Goal: Task Accomplishment & Management: Complete application form

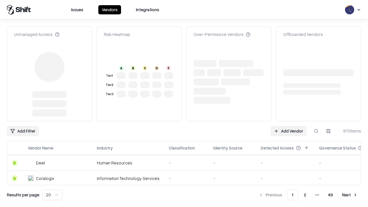
click at [288, 126] on link "Add Vendor" at bounding box center [288, 131] width 36 height 10
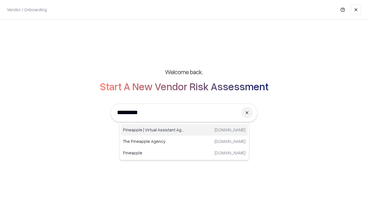
click at [184, 130] on div "Pineapple | Virtual Assistant Agency [DOMAIN_NAME]" at bounding box center [184, 129] width 127 height 11
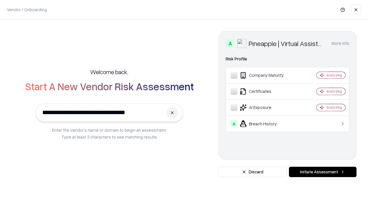
type input "**********"
click at [322, 172] on button "Initiate Assessment" at bounding box center [323, 172] width 68 height 10
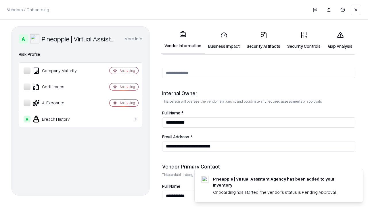
scroll to position [298, 0]
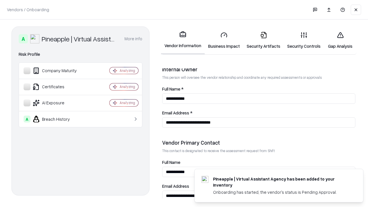
click at [224, 40] on link "Business Impact" at bounding box center [224, 40] width 39 height 27
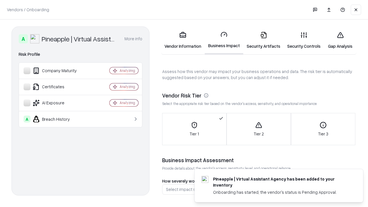
click at [340, 40] on link "Gap Analysis" at bounding box center [340, 40] width 32 height 27
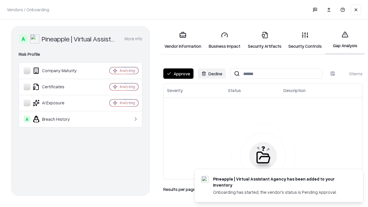
click at [178, 74] on button "Approve" at bounding box center [178, 73] width 30 height 10
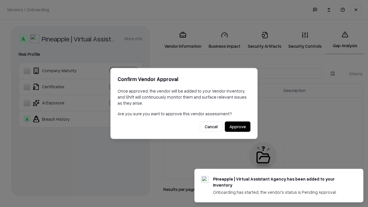
click at [237, 126] on button "Approve" at bounding box center [238, 127] width 26 height 10
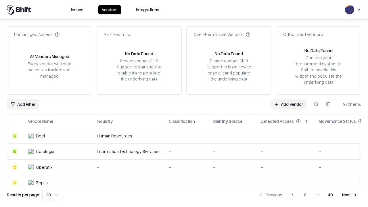
type input "**********"
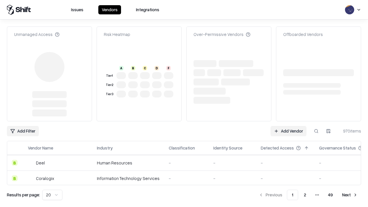
click at [288, 126] on link "Add Vendor" at bounding box center [288, 131] width 36 height 10
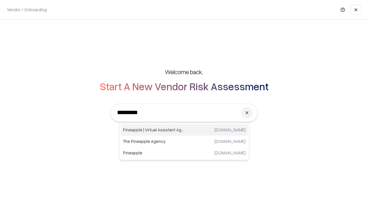
click at [184, 130] on div "Pineapple | Virtual Assistant Agency [DOMAIN_NAME]" at bounding box center [184, 129] width 127 height 11
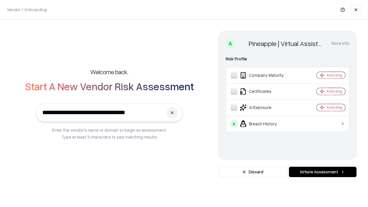
type input "**********"
click at [322, 172] on button "Initiate Assessment" at bounding box center [323, 172] width 68 height 10
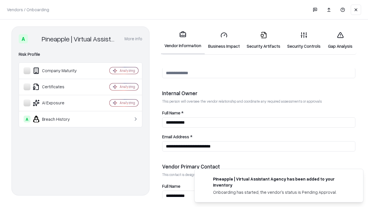
scroll to position [298, 0]
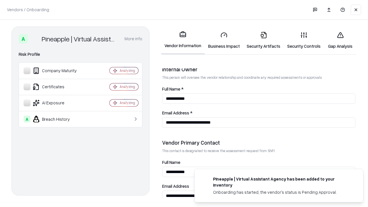
click at [340, 40] on link "Gap Analysis" at bounding box center [340, 40] width 32 height 27
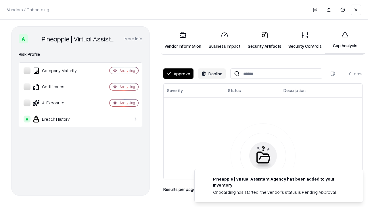
click at [178, 74] on button "Approve" at bounding box center [178, 73] width 30 height 10
